Goal: Transaction & Acquisition: Purchase product/service

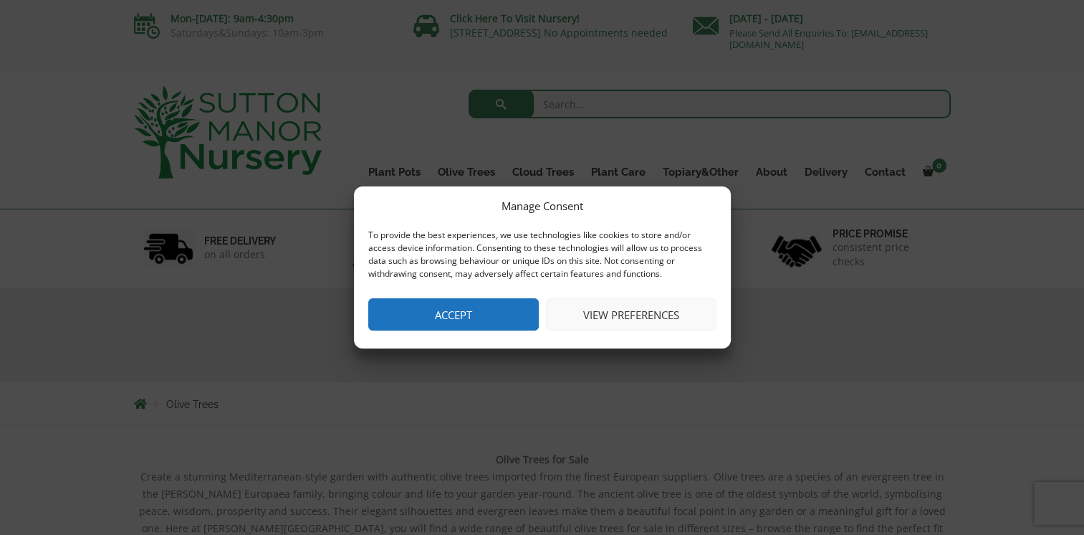
click at [439, 315] on button "Accept" at bounding box center [453, 314] width 171 height 32
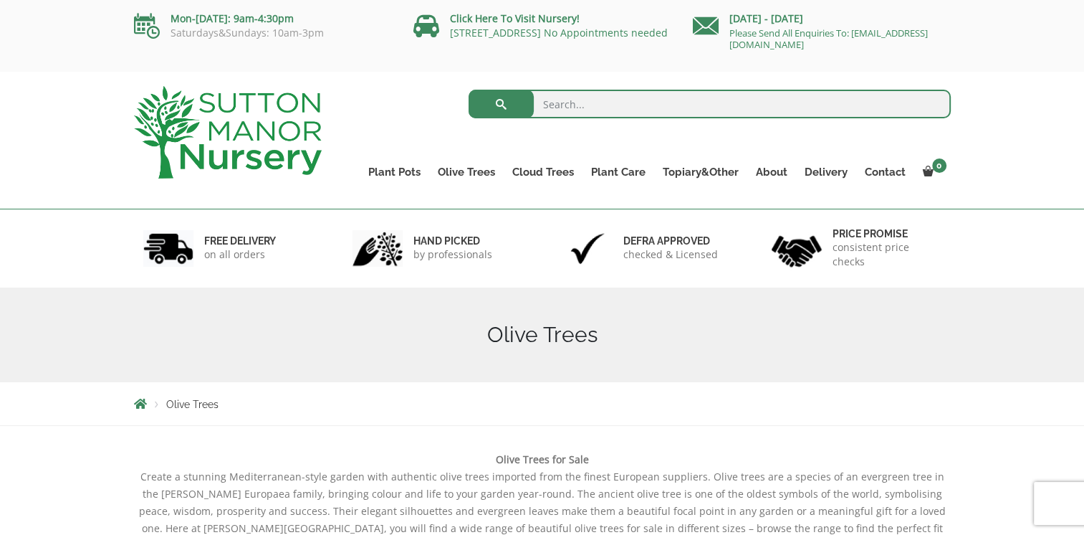
click at [568, 106] on input "search" at bounding box center [710, 104] width 482 height 29
click at [828, 388] on div "Olive Trees" at bounding box center [542, 403] width 839 height 43
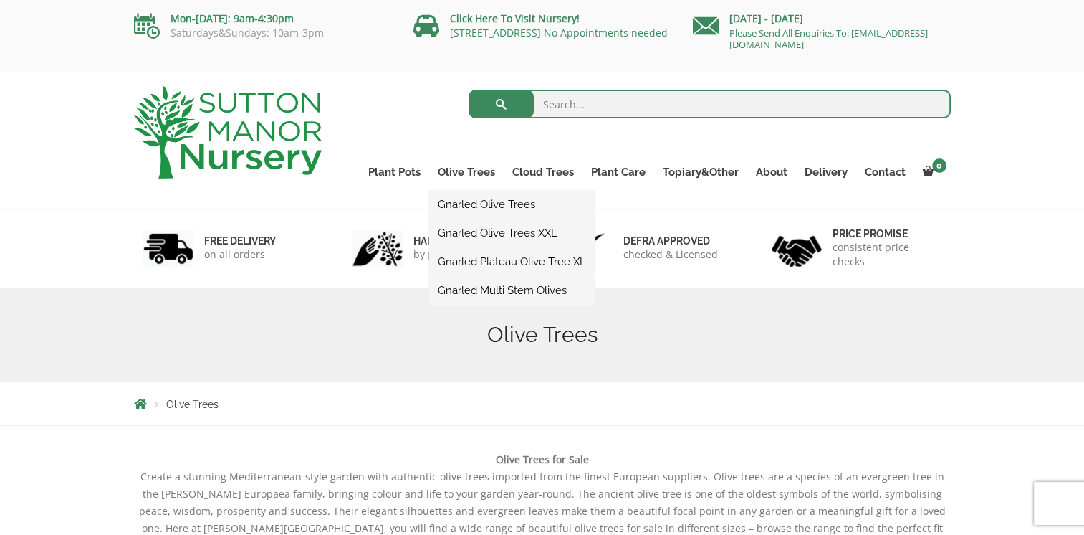
click at [482, 191] on ul "Gnarled Olive Trees Gnarled Olive Trees XXL Gnarled Plateau Olive Tree XL Gnarl…" at bounding box center [512, 248] width 166 height 115
click at [482, 204] on link "Gnarled Olive Trees" at bounding box center [512, 205] width 166 height 22
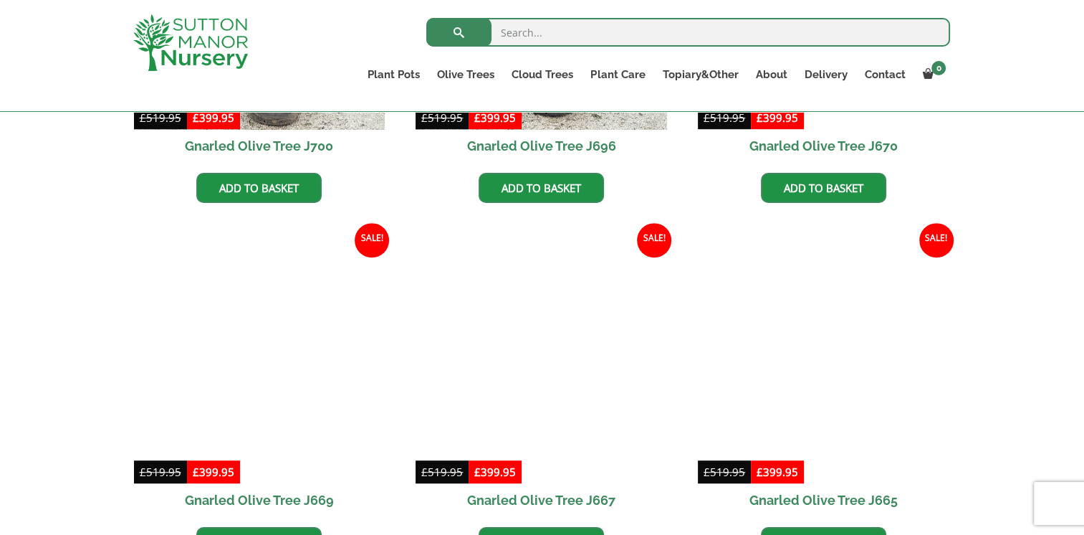
scroll to position [1147, 0]
